Goal: Transaction & Acquisition: Purchase product/service

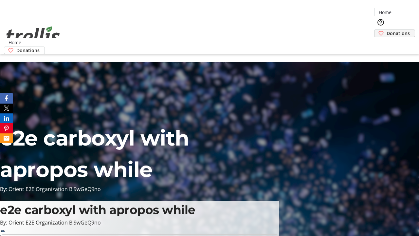
click at [387, 30] on span "Donations" at bounding box center [398, 33] width 23 height 7
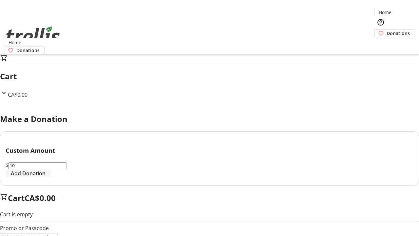
click at [46, 177] on span "Add Donation" at bounding box center [28, 173] width 35 height 8
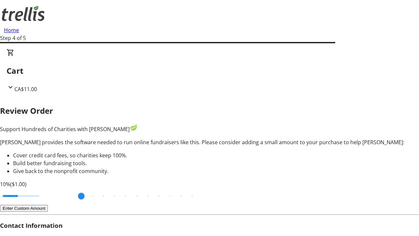
click at [48, 205] on button "Enter Custom Amount" at bounding box center [24, 208] width 48 height 7
